Goal: Information Seeking & Learning: Learn about a topic

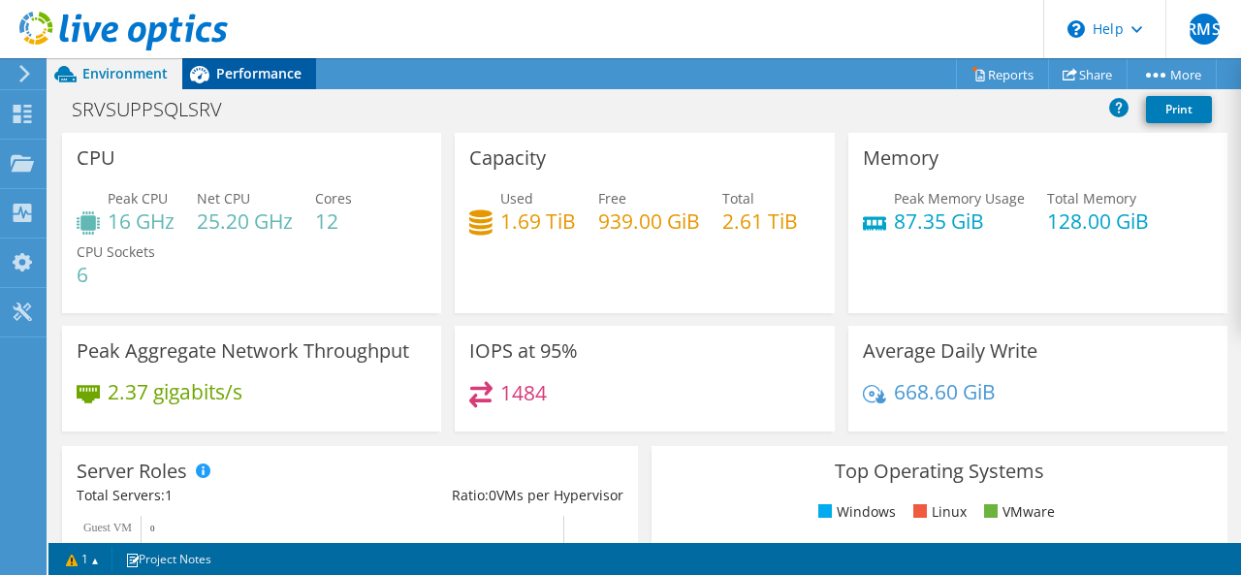
click at [229, 71] on span "Performance" at bounding box center [258, 73] width 85 height 18
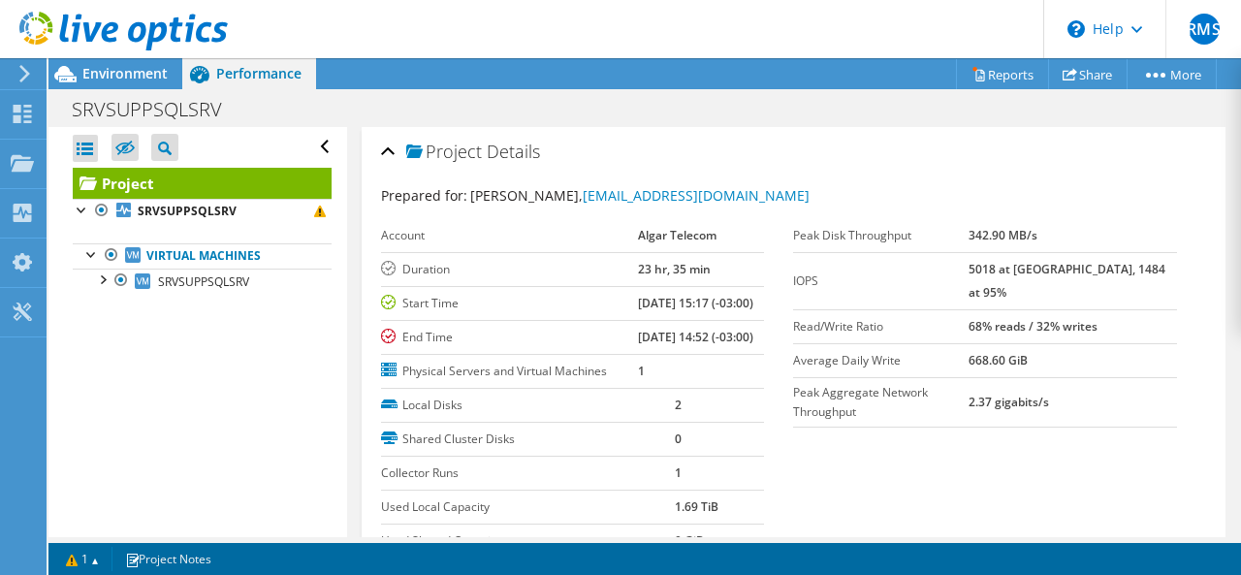
click at [69, 24] on icon at bounding box center [123, 32] width 208 height 40
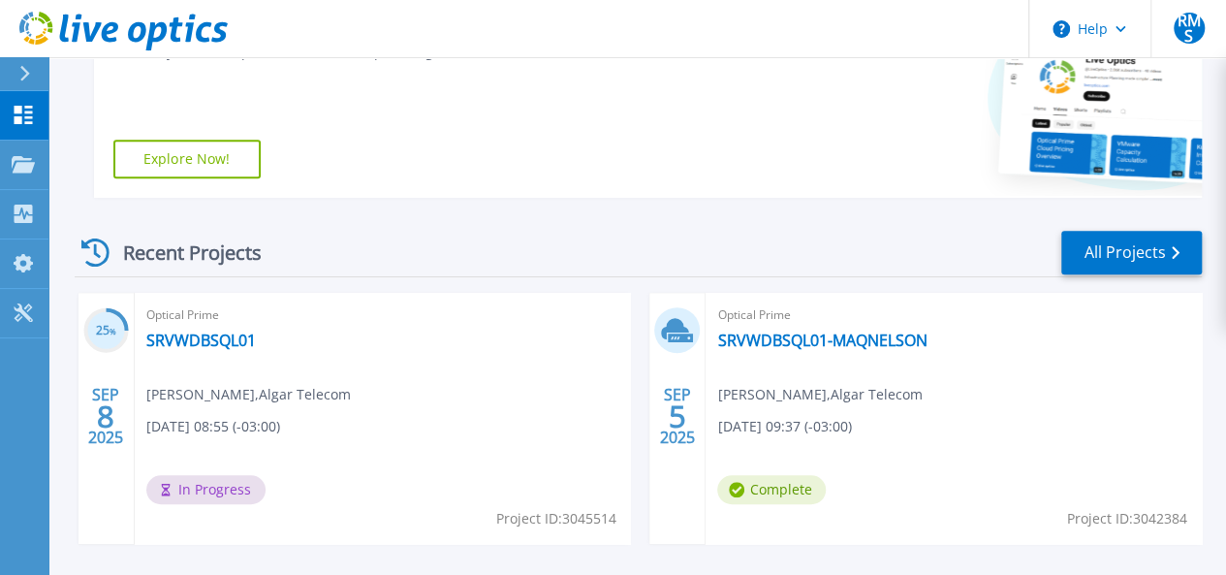
scroll to position [485, 0]
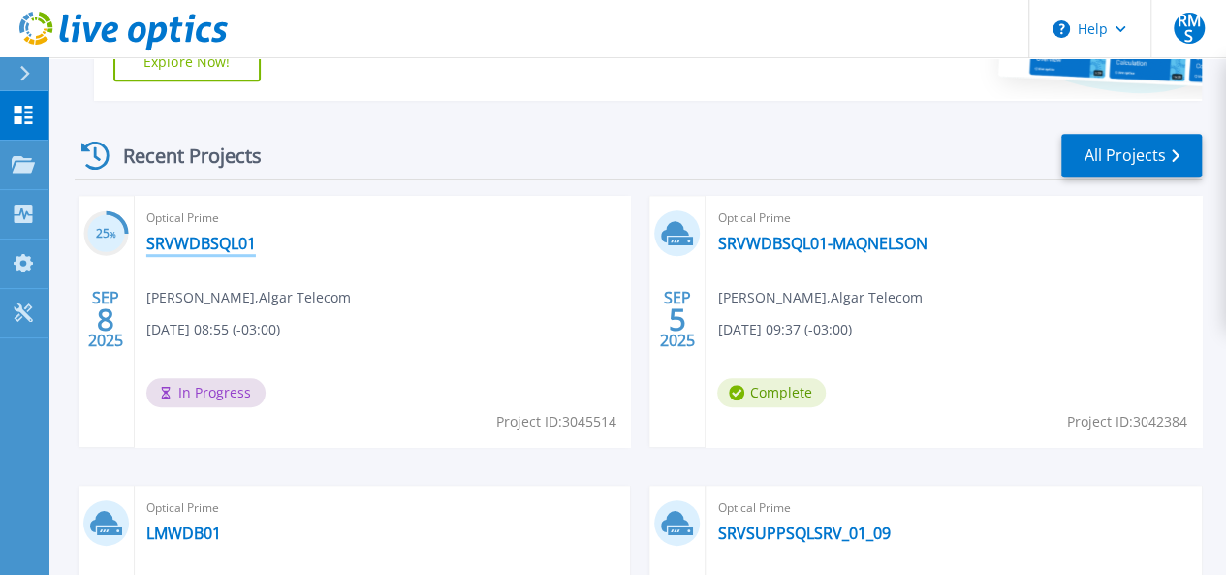
click at [199, 239] on link "SRVWDBSQL01" at bounding box center [201, 243] width 110 height 19
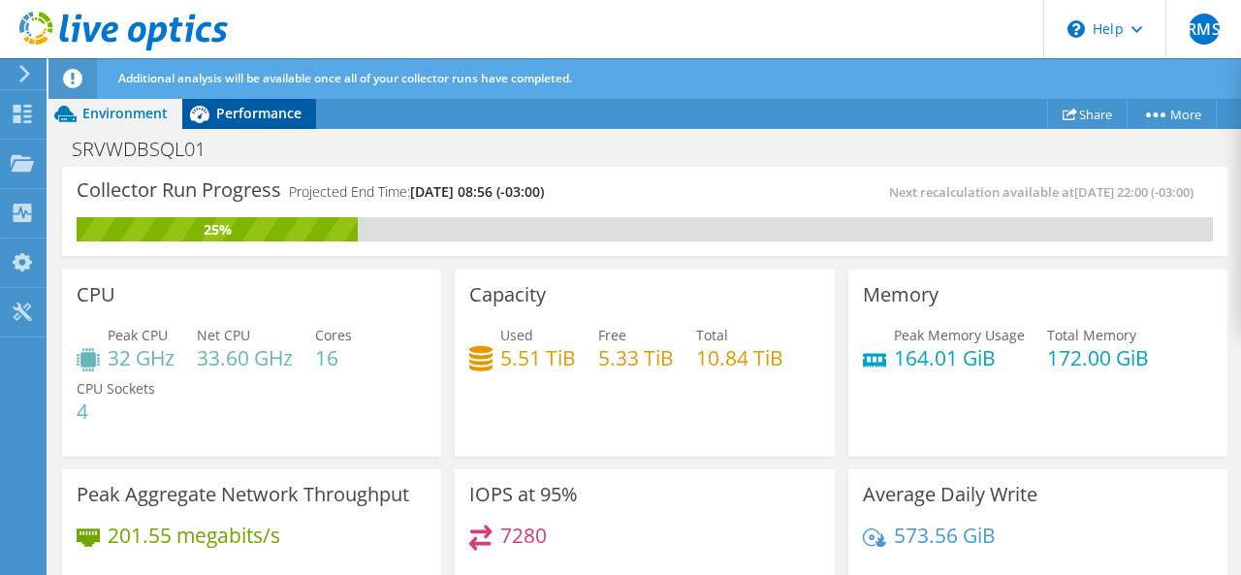
click at [237, 111] on span "Performance" at bounding box center [258, 113] width 85 height 18
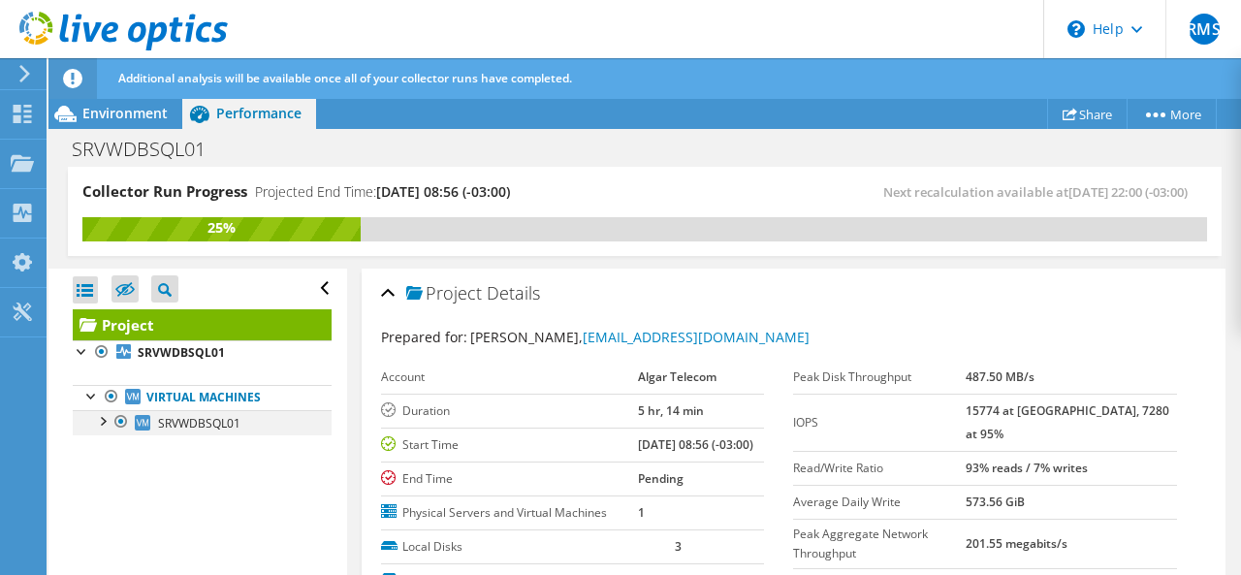
click at [110, 416] on div at bounding box center [101, 419] width 19 height 19
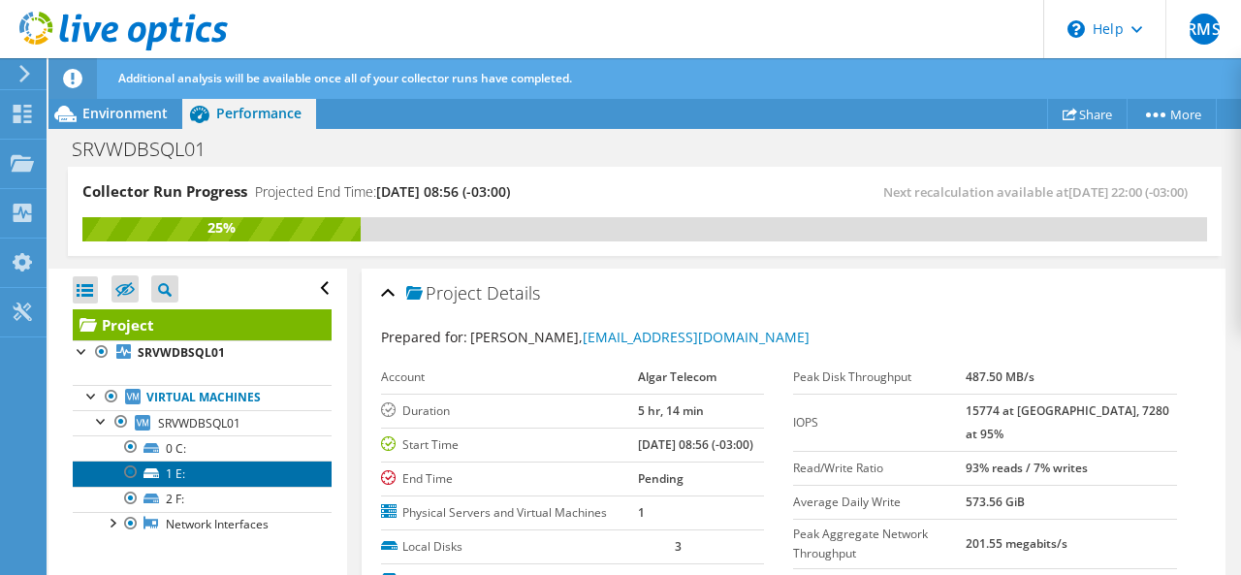
click at [163, 467] on link "1 E:" at bounding box center [202, 472] width 259 height 25
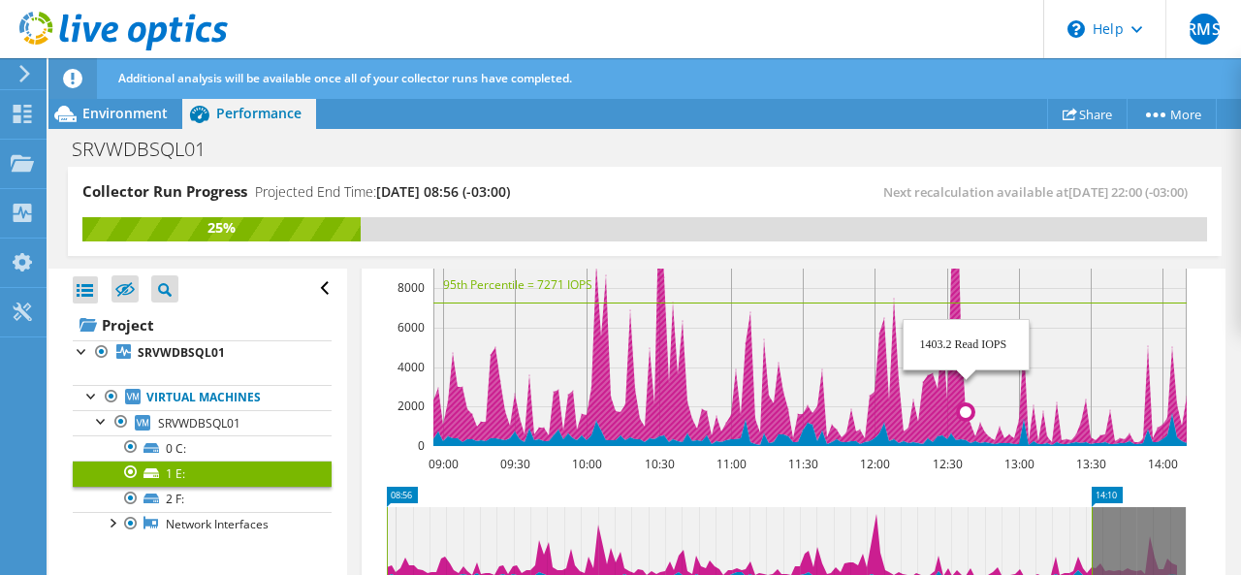
scroll to position [291, 0]
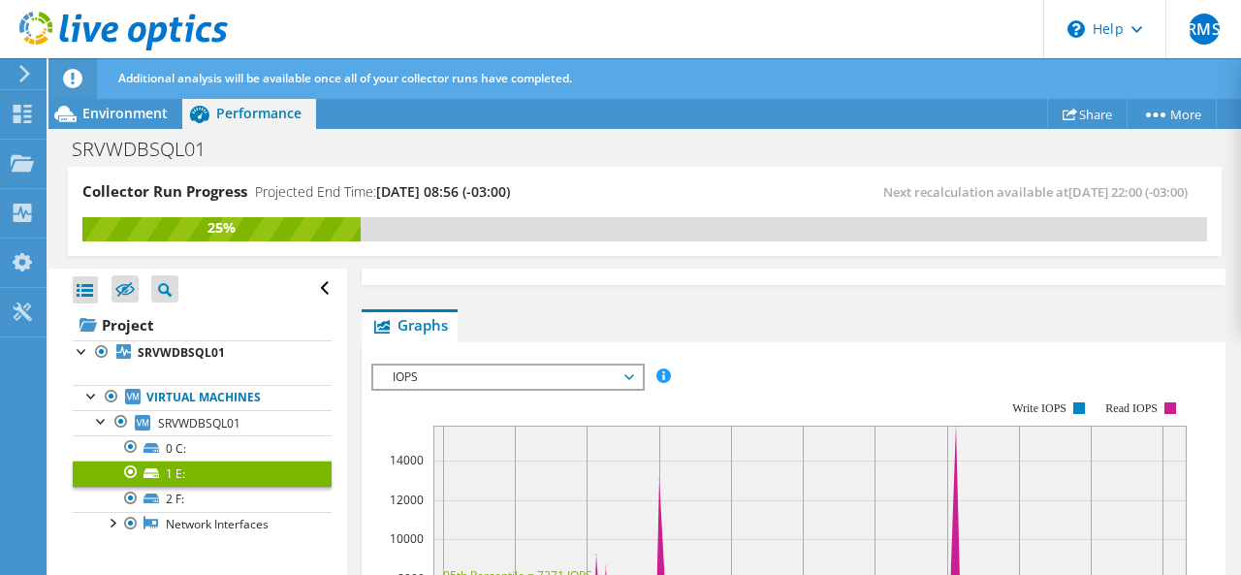
click at [546, 365] on span "IOPS" at bounding box center [507, 376] width 249 height 23
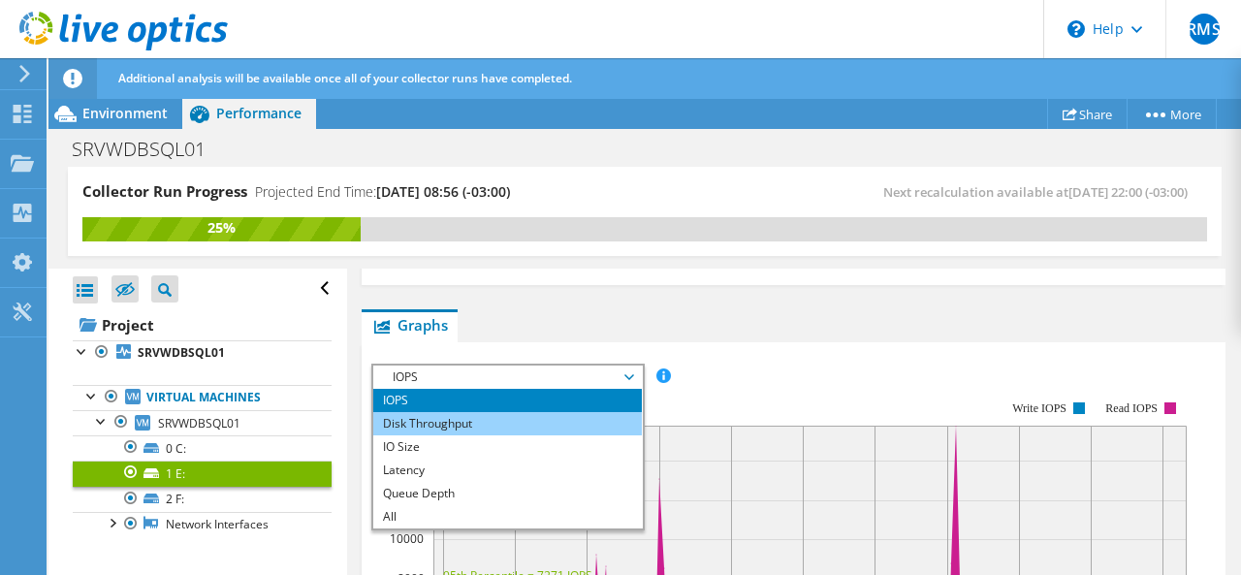
click at [477, 412] on li "Disk Throughput" at bounding box center [507, 423] width 269 height 23
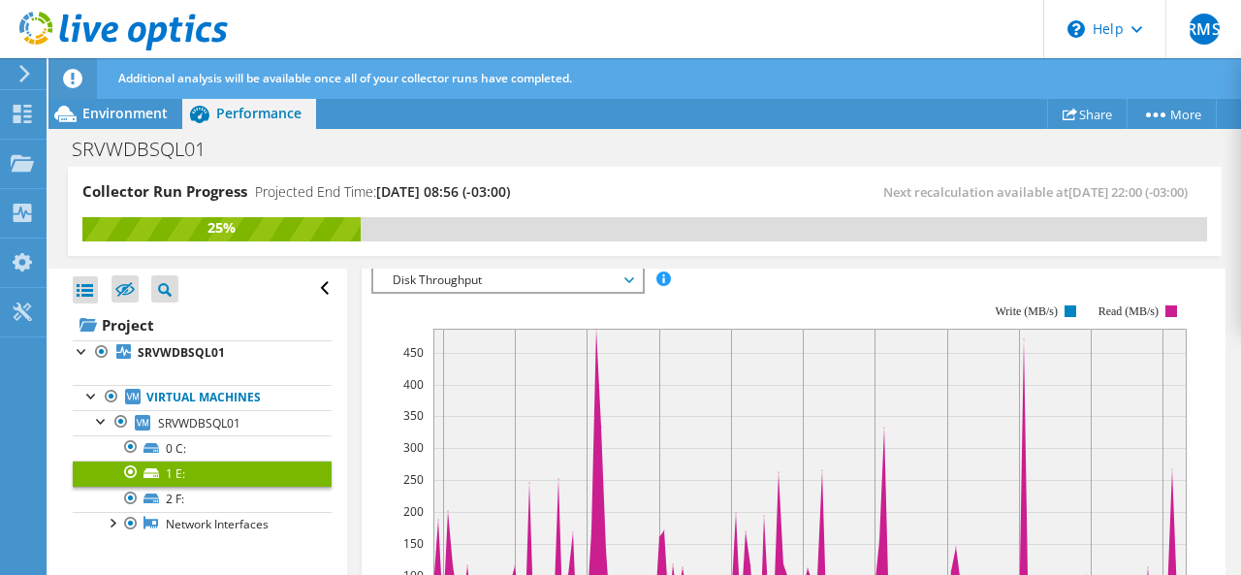
scroll to position [194, 0]
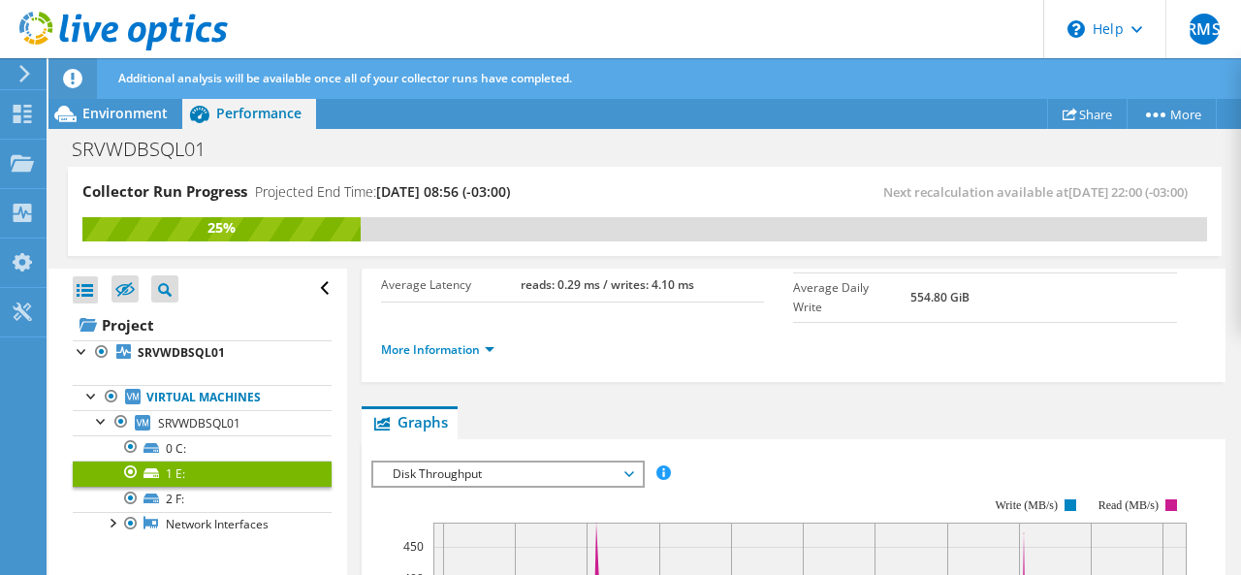
click at [490, 462] on span "Disk Throughput" at bounding box center [507, 473] width 249 height 23
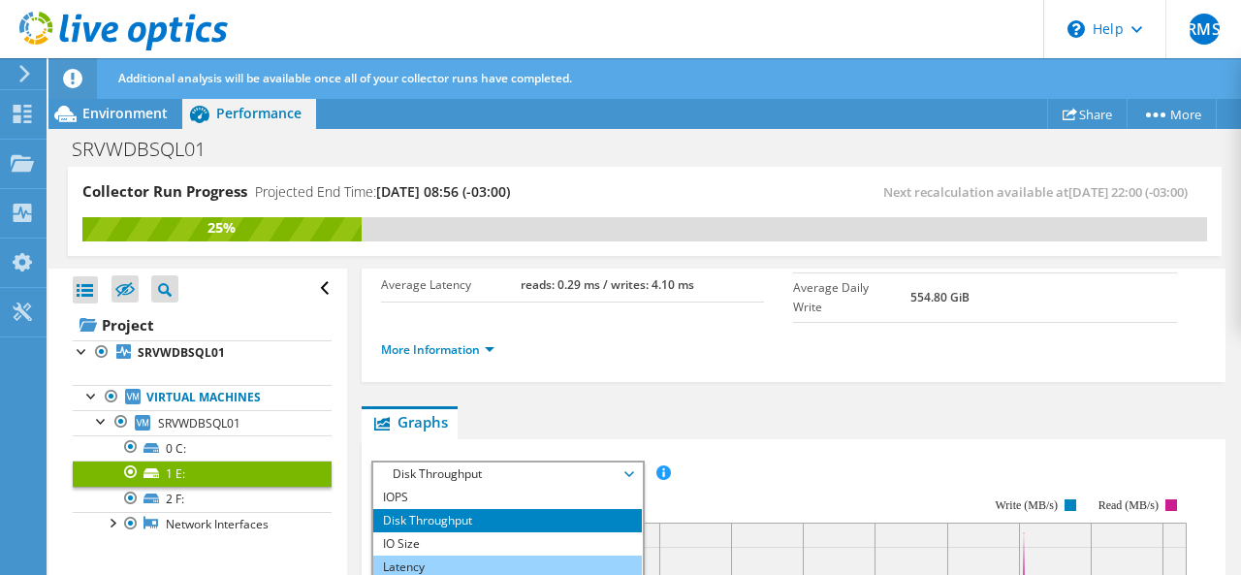
click at [453, 555] on li "Latency" at bounding box center [507, 566] width 269 height 23
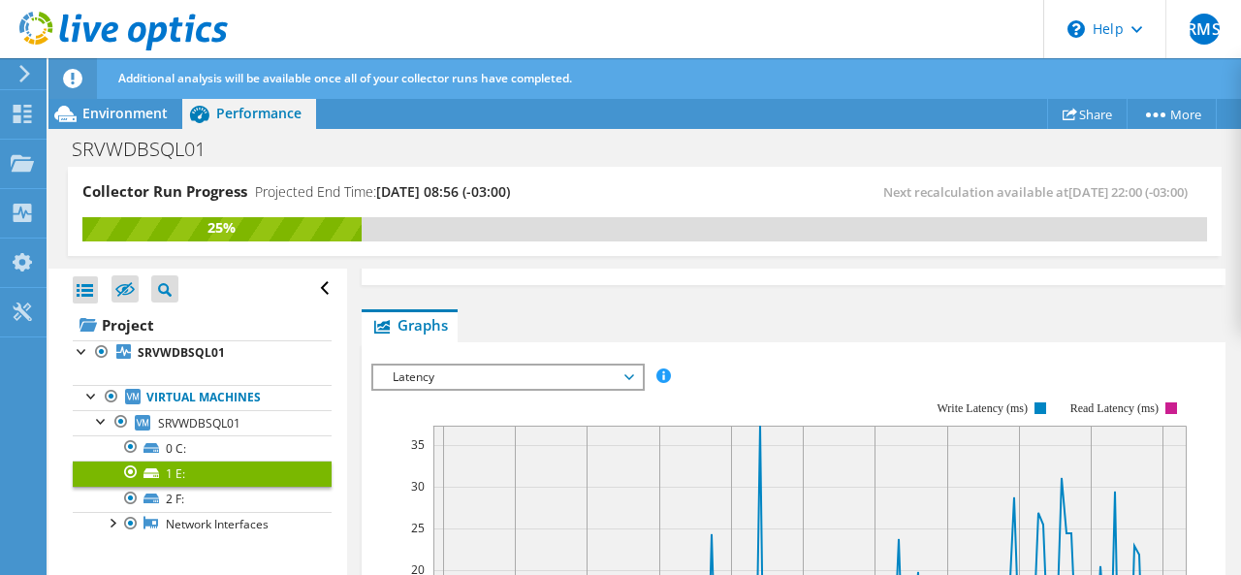
scroll to position [97, 0]
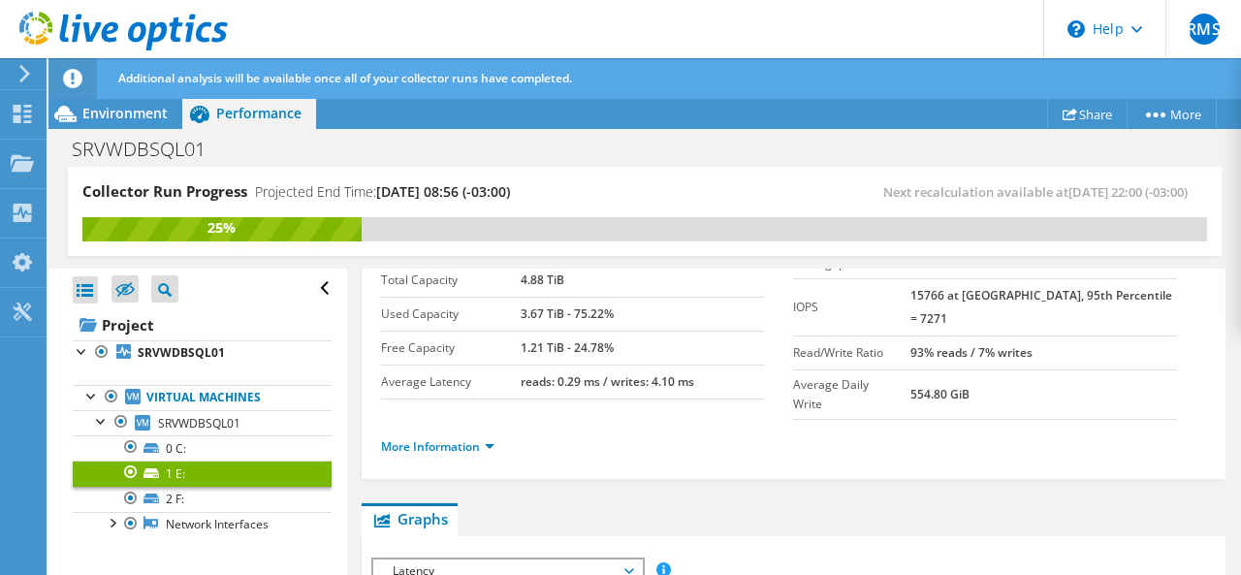
click at [527, 559] on span "Latency" at bounding box center [507, 570] width 249 height 23
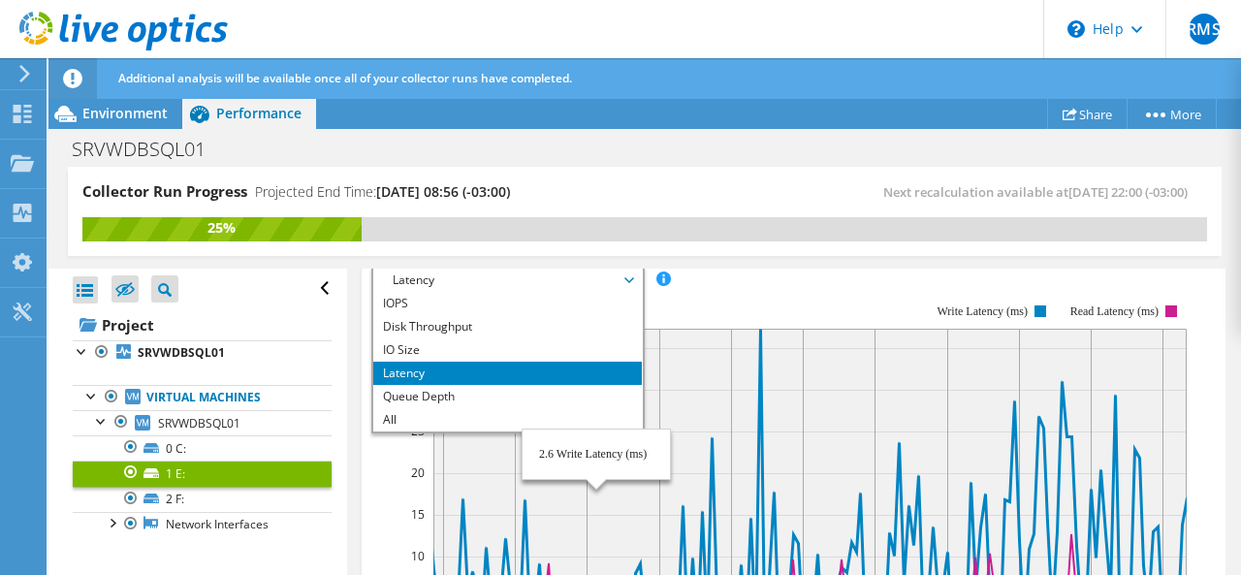
scroll to position [485, 0]
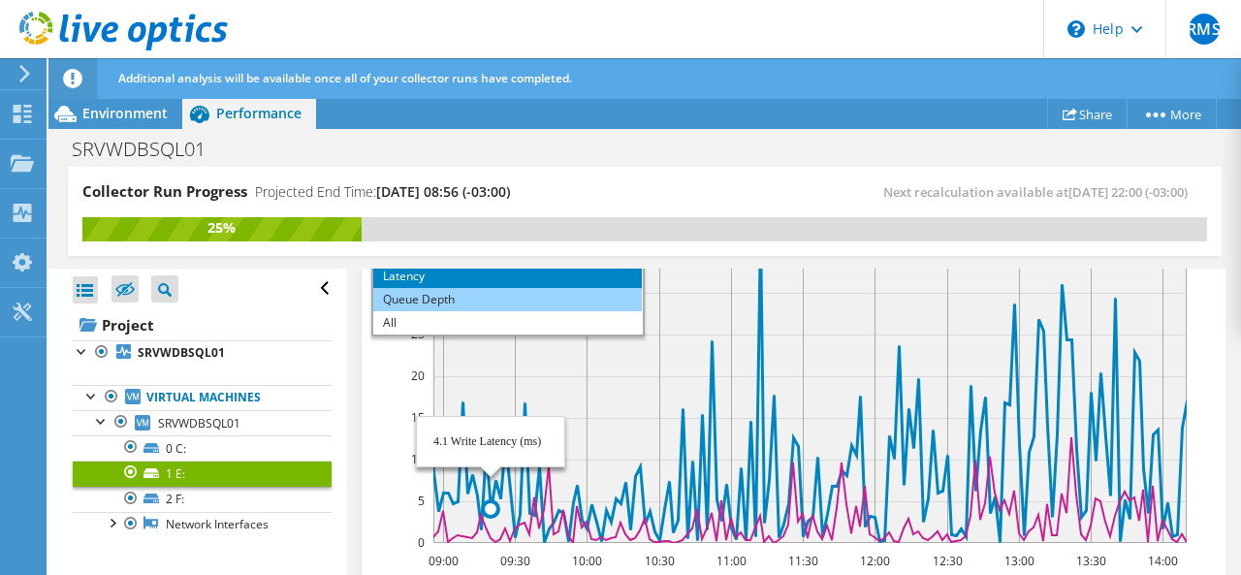
click at [402, 288] on li "Queue Depth" at bounding box center [507, 299] width 269 height 23
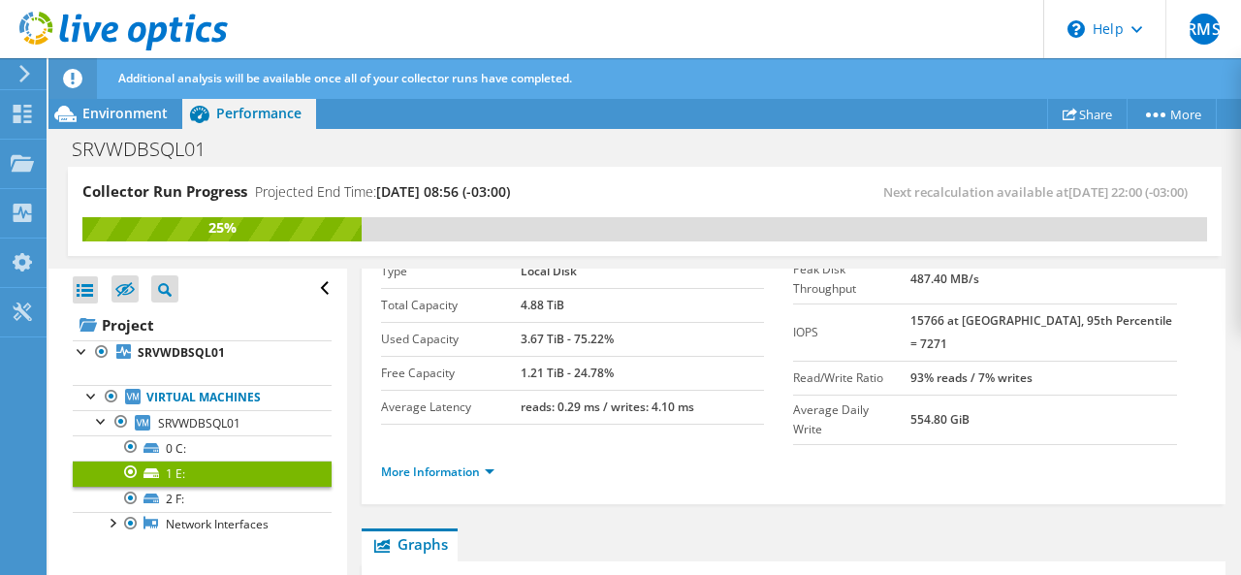
scroll to position [266, 0]
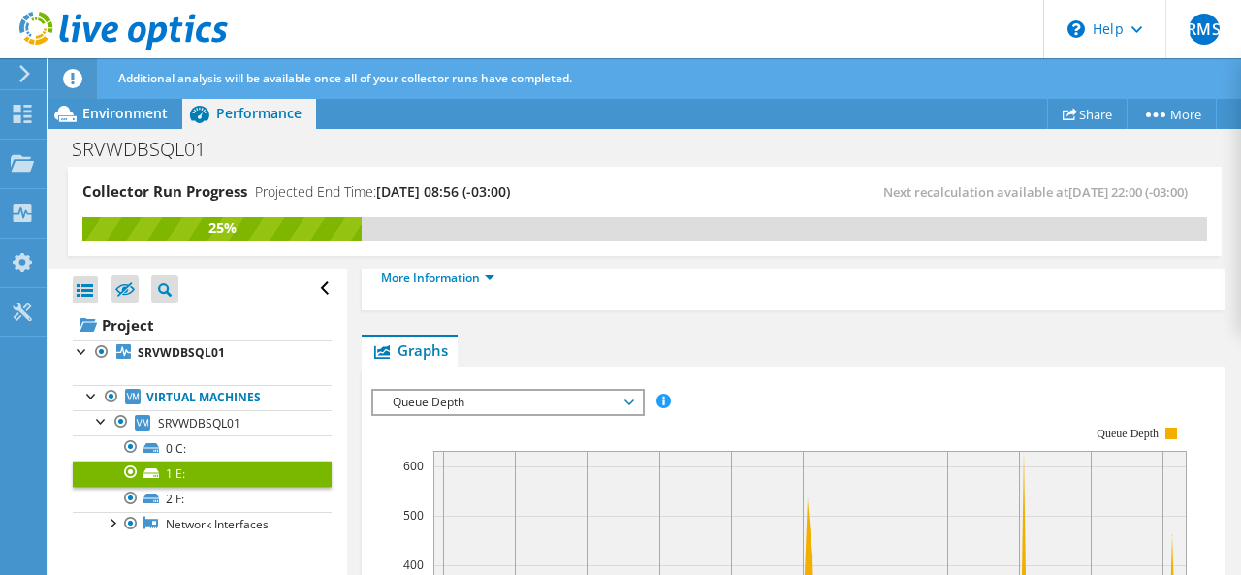
click at [561, 389] on div "Queue Depth IOPS Disk Throughput IO Size Latency Queue Depth CPU Percentage Mem…" at bounding box center [507, 402] width 273 height 27
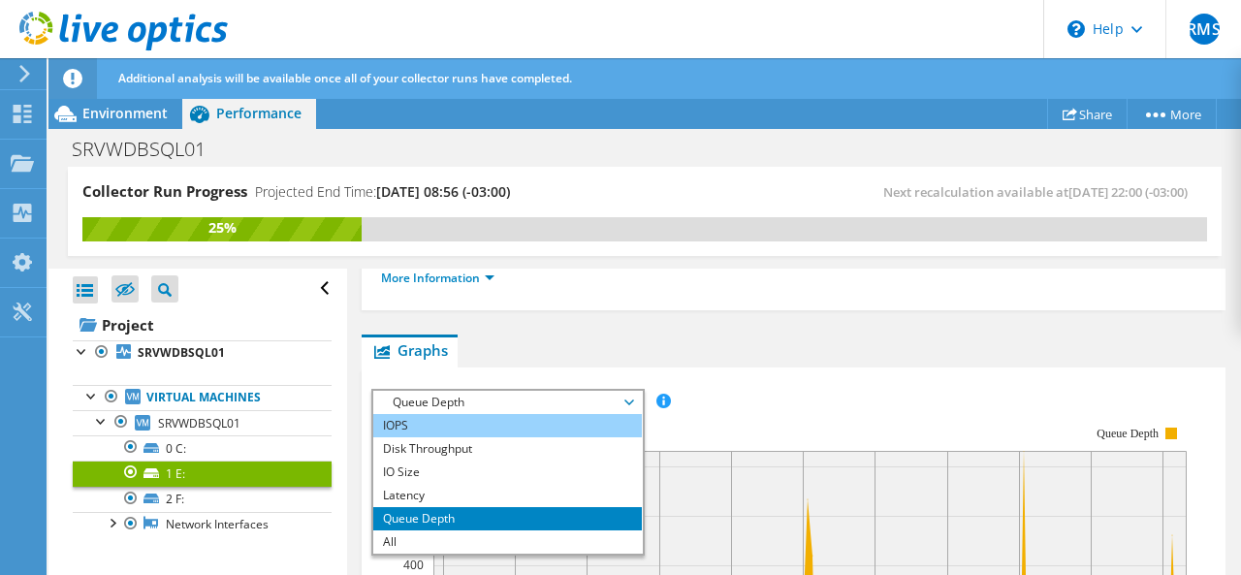
click at [490, 414] on li "IOPS" at bounding box center [507, 425] width 269 height 23
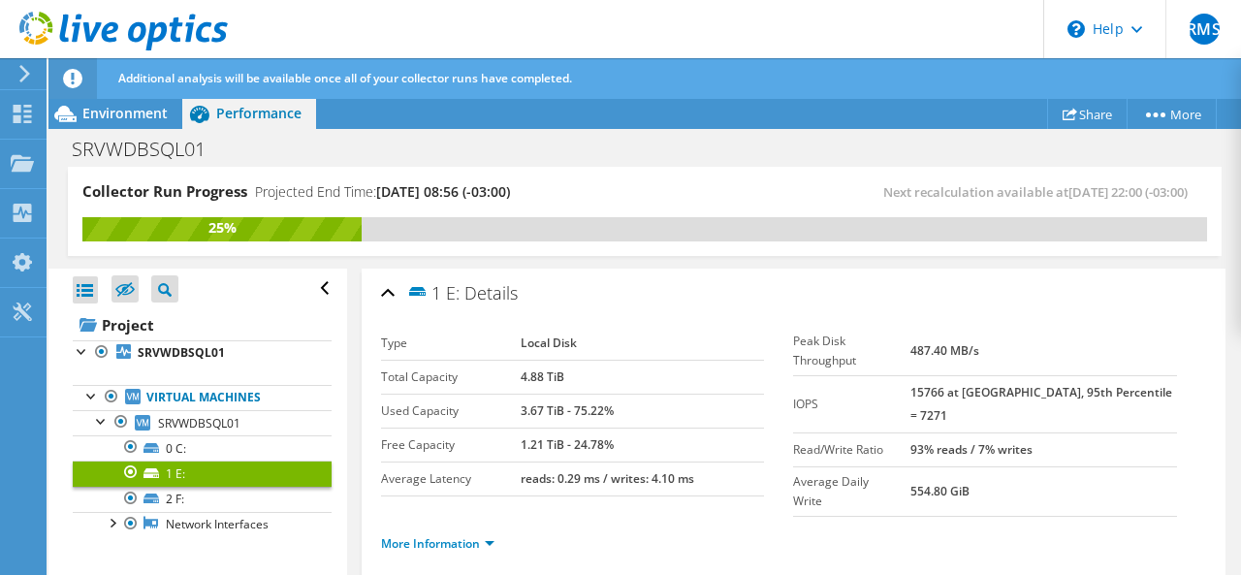
scroll to position [97, 0]
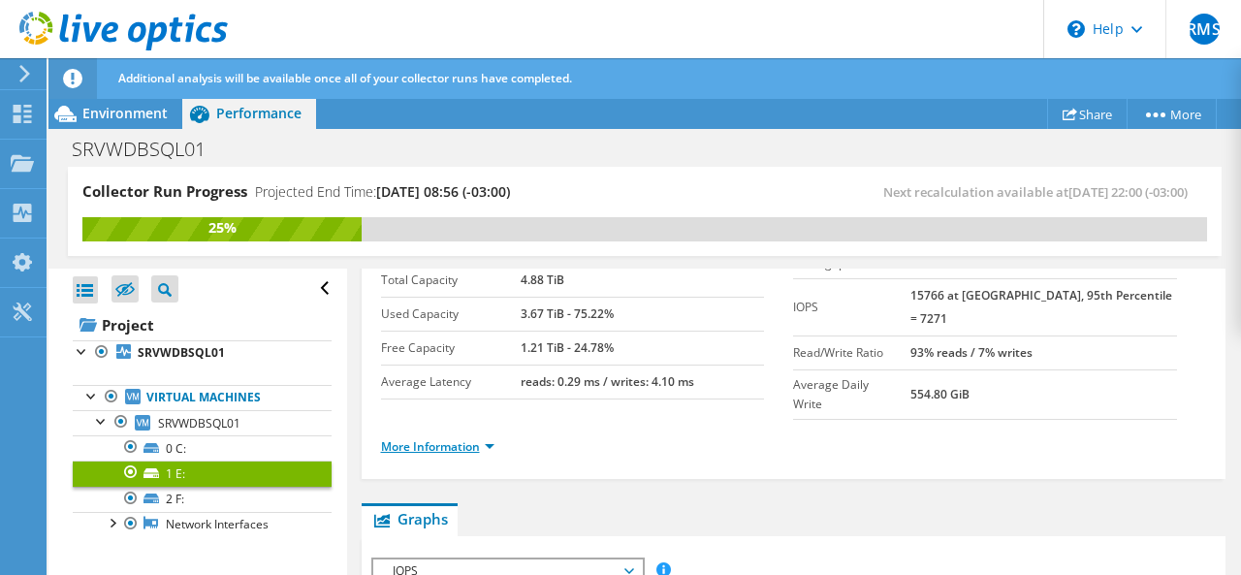
click at [485, 438] on link "More Information" at bounding box center [437, 446] width 113 height 16
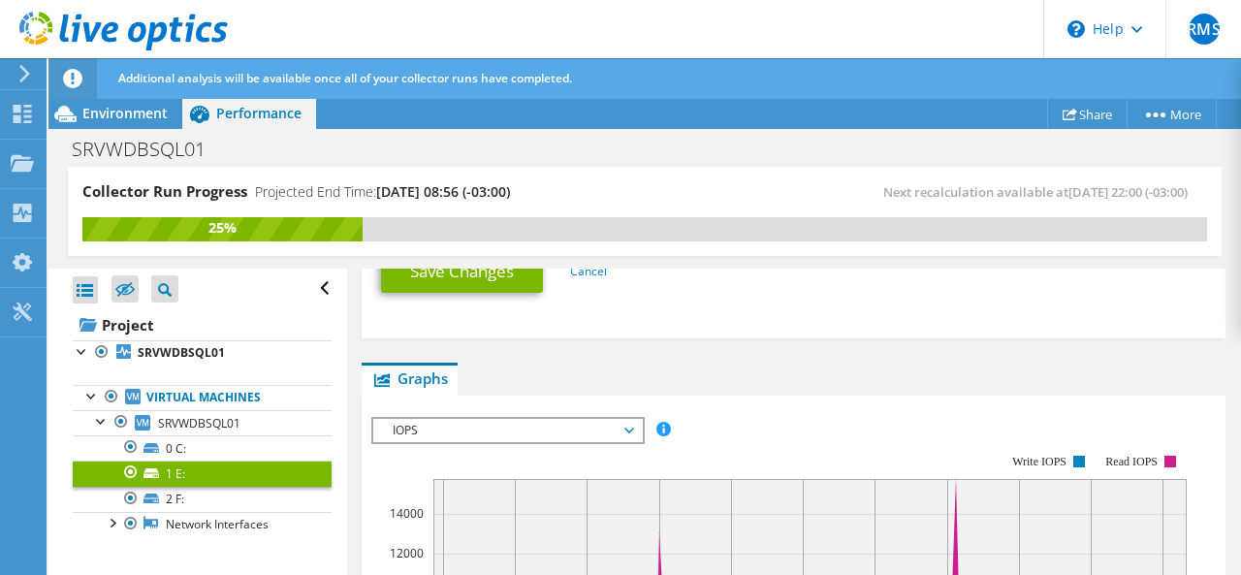
scroll to position [291, 0]
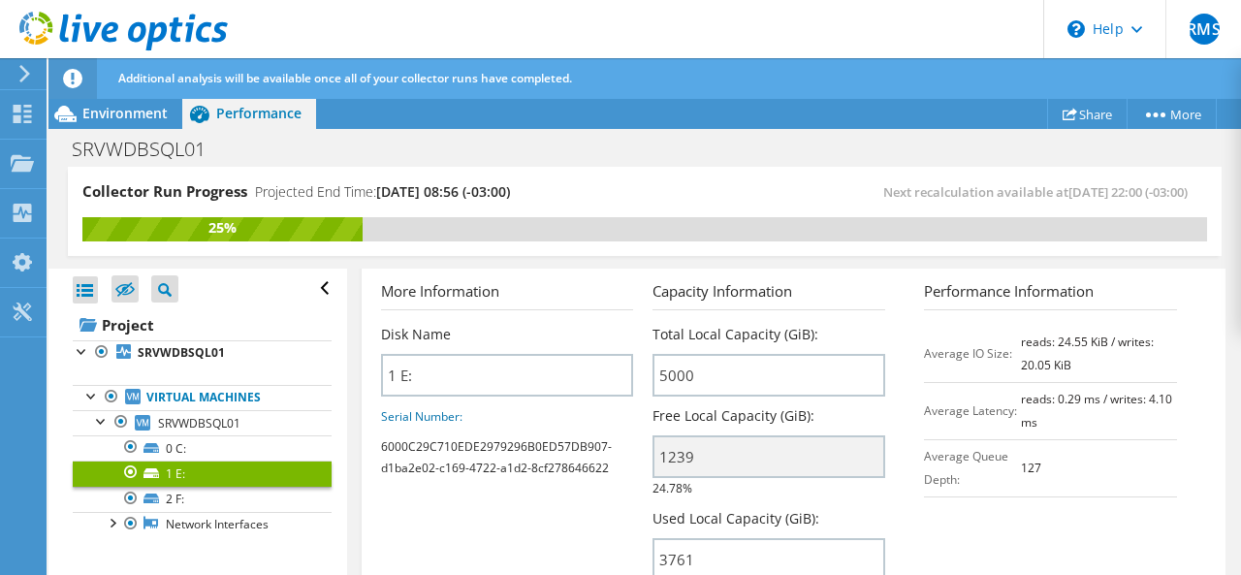
click at [779, 167] on div "Collector Run Progress Projected End Time: [DATE] 08:56 (-03:00) Next recalcula…" at bounding box center [645, 211] width 1154 height 89
